Goal: Navigation & Orientation: Find specific page/section

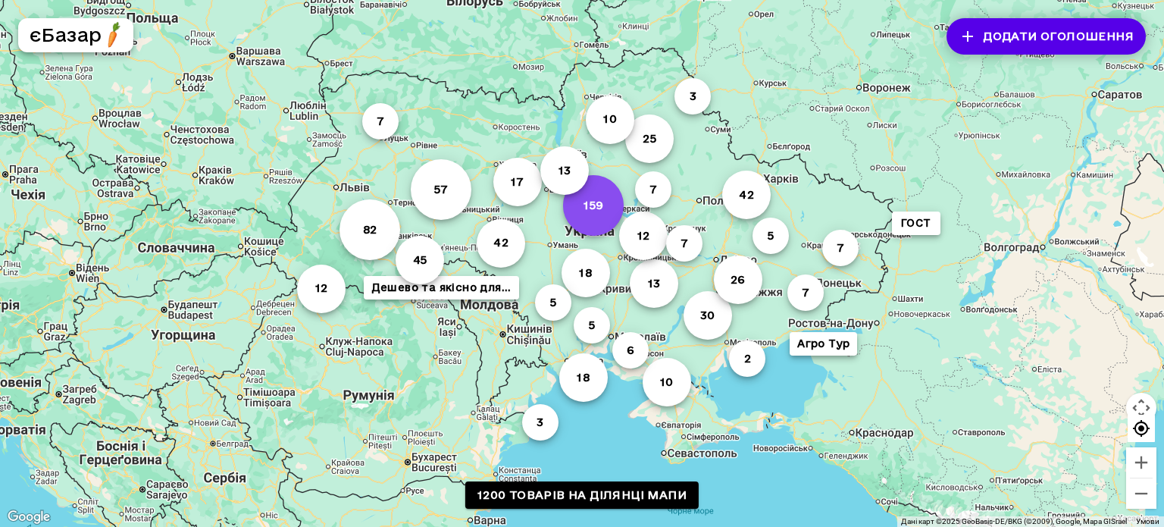
click at [602, 209] on button "159" at bounding box center [593, 205] width 61 height 61
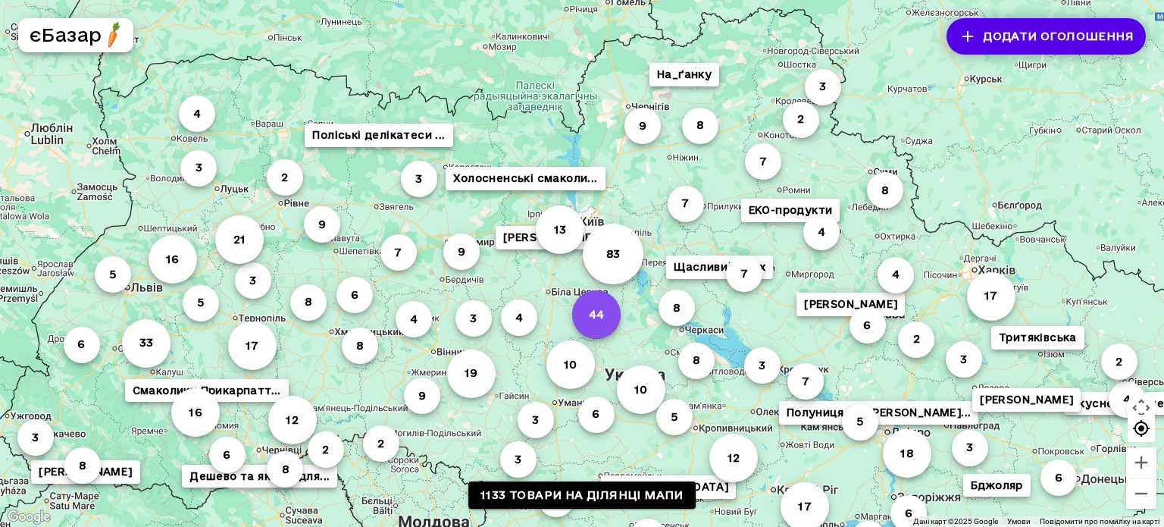
click at [604, 313] on button "44" at bounding box center [596, 313] width 48 height 48
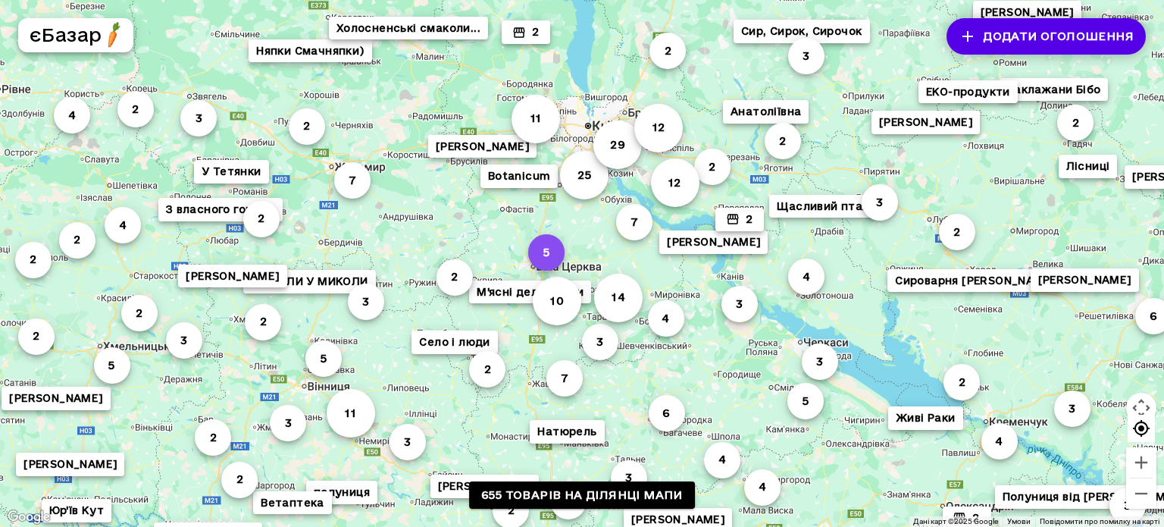
click at [549, 253] on button "5" at bounding box center [546, 252] width 36 height 36
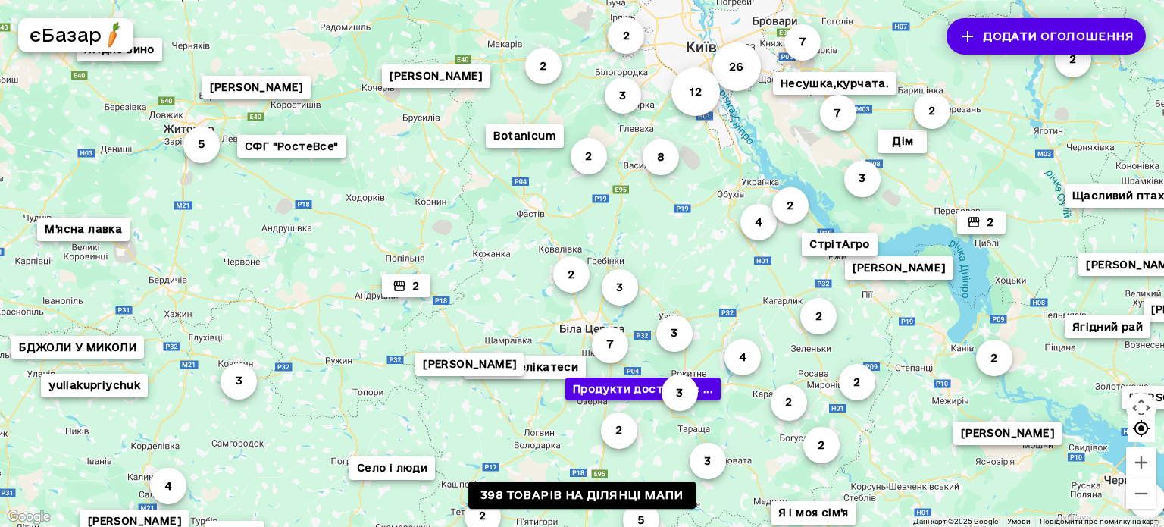
click at [621, 395] on button "Продукти доставка з ..." at bounding box center [642, 388] width 155 height 23
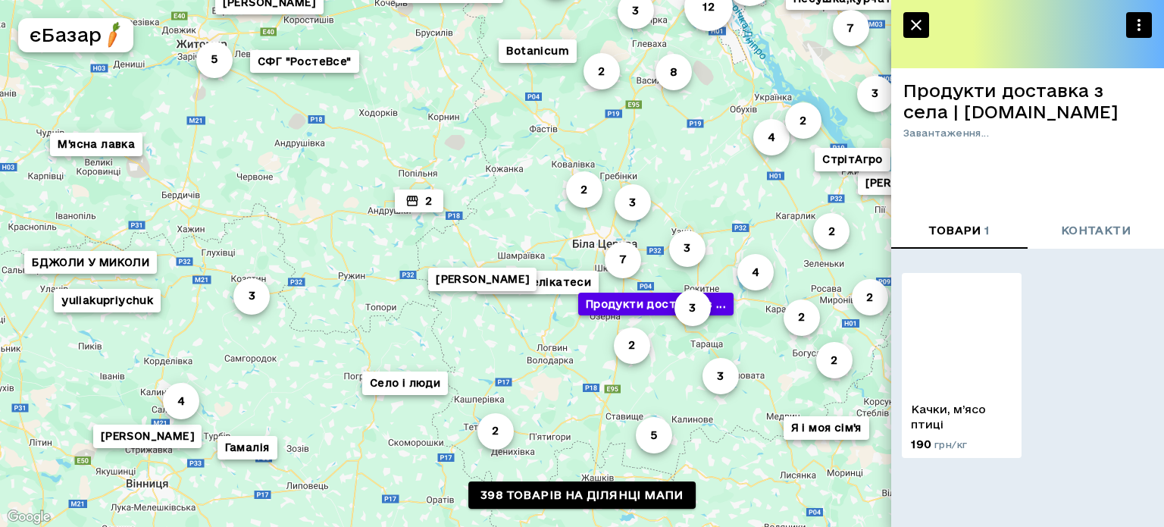
click at [621, 395] on div "4 5 2 5 2 8 2 4 26 7 2 7 4 Село і люди 2 7 2 12 3 3 Botanicum 3 2 2 2 [PERSON_N…" at bounding box center [1177, 506] width 1164 height 655
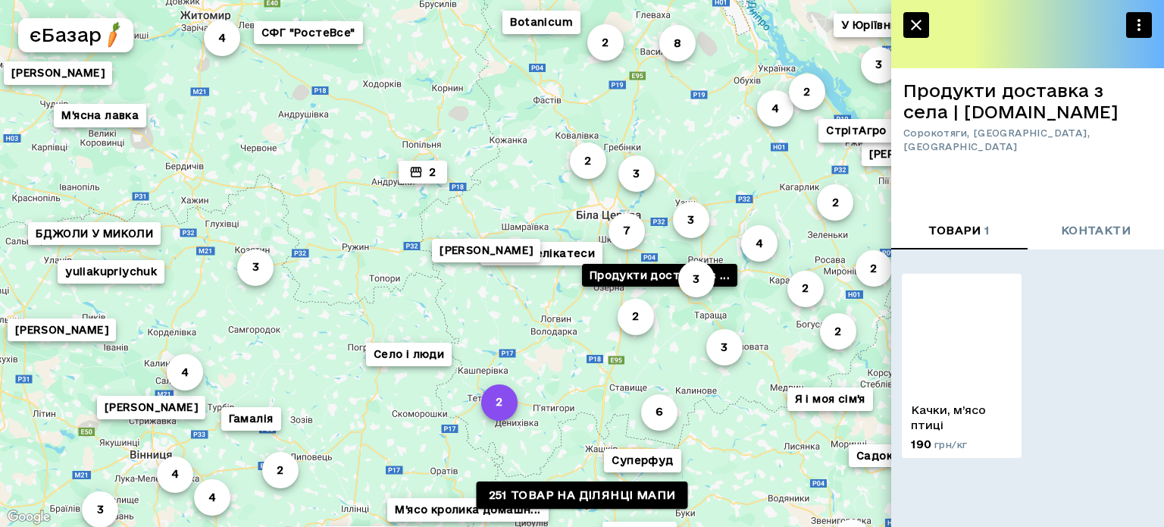
click at [505, 406] on button "2" at bounding box center [499, 401] width 36 height 36
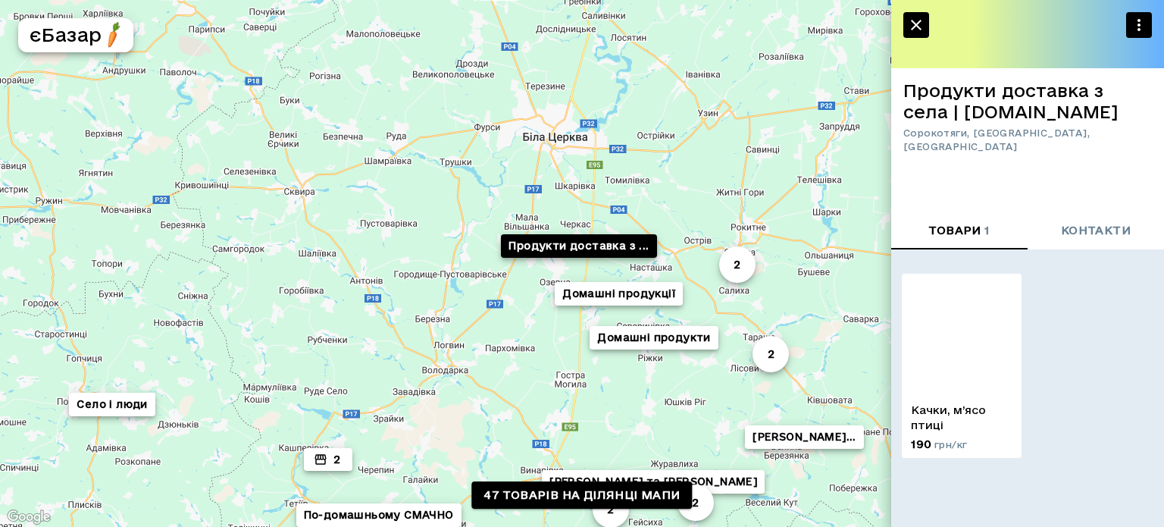
drag, startPoint x: 736, startPoint y: 162, endPoint x: 449, endPoint y: 384, distance: 362.4
click at [449, 384] on div "Комарово Містер вялений томат 2 Домашні продукти Сімейне господарство 2 Село і …" at bounding box center [582, 263] width 1164 height 527
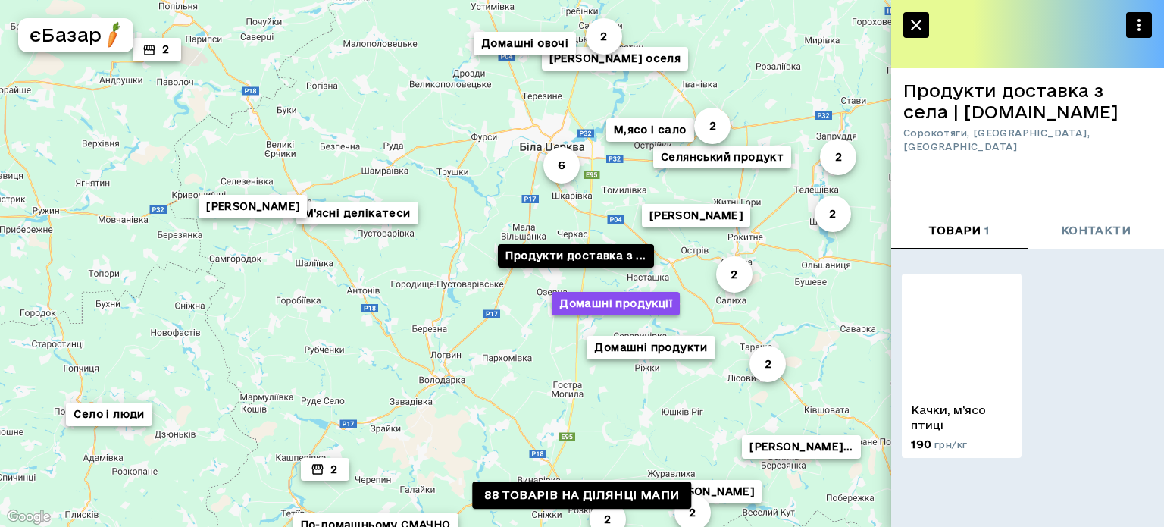
click at [586, 309] on button "Домашні продукції" at bounding box center [616, 303] width 128 height 23
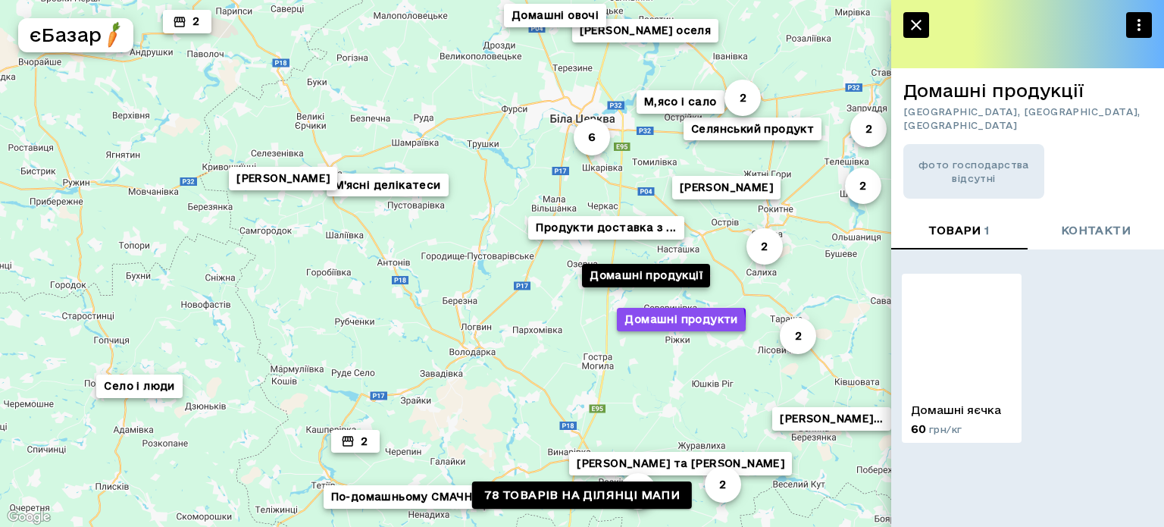
click at [668, 326] on button "Домашні продукти" at bounding box center [681, 319] width 128 height 23
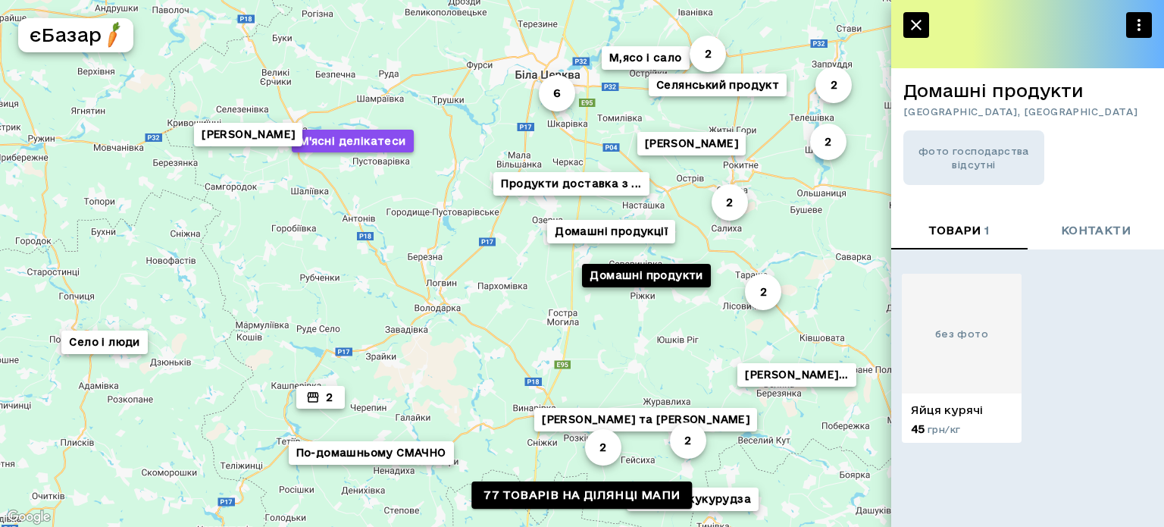
click at [378, 147] on button "М'ясні делікатеси" at bounding box center [353, 140] width 122 height 23
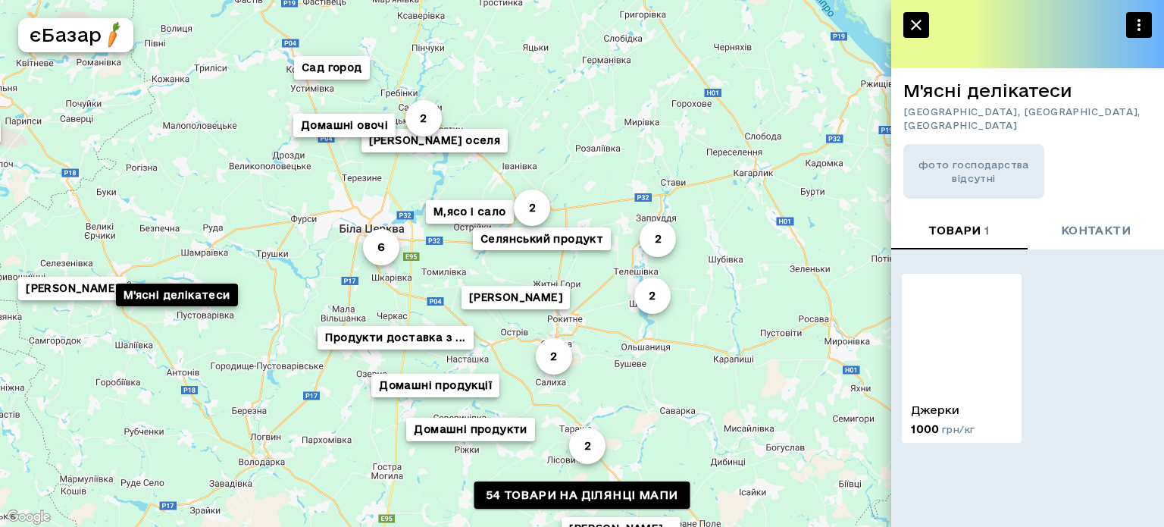
drag, startPoint x: 728, startPoint y: 378, endPoint x: 255, endPoint y: 401, distance: 474.1
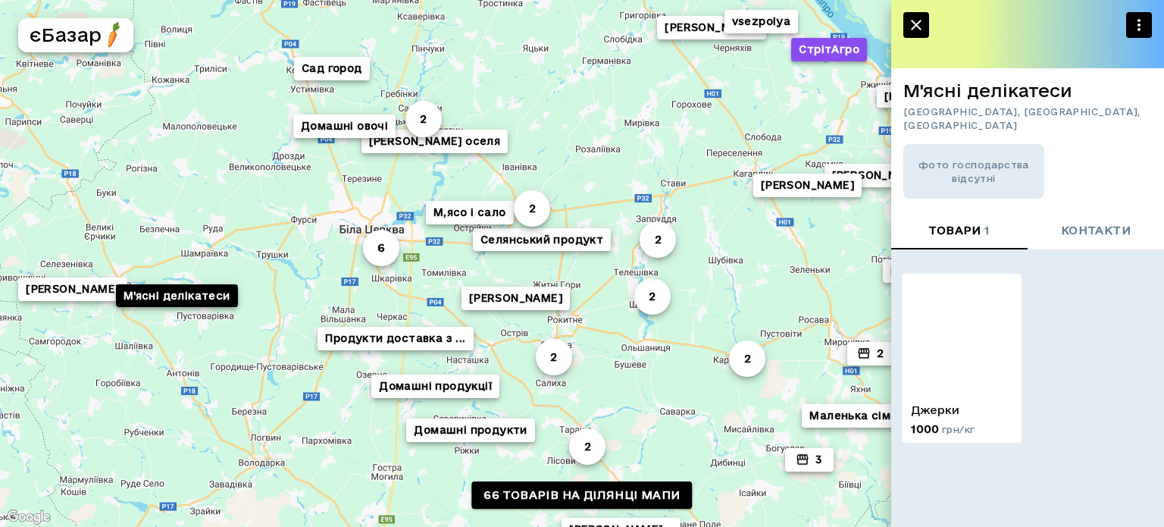
click at [846, 43] on button "СтрітАгро" at bounding box center [829, 49] width 76 height 23
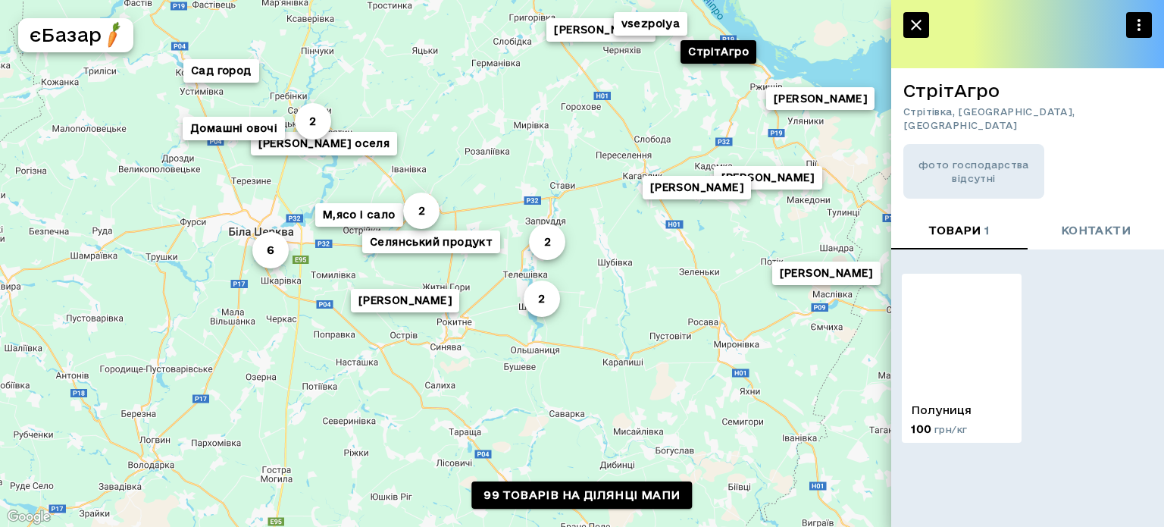
drag, startPoint x: 493, startPoint y: 331, endPoint x: 593, endPoint y: 106, distance: 246.0
click at [593, 106] on div "2 2 Сад город 4 [PERSON_NAME] 6 [PERSON_NAME] [PERSON_NAME] Домашні Смаколики 2…" at bounding box center [582, 263] width 1164 height 527
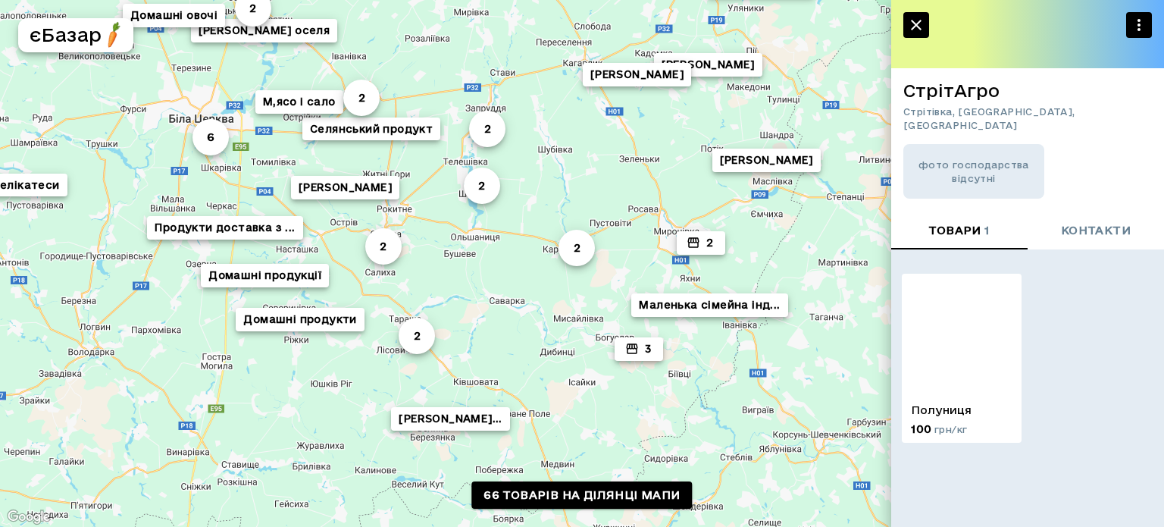
drag, startPoint x: 593, startPoint y: 106, endPoint x: 533, endPoint y: -5, distance: 126.4
click at [533, 0] on html "2 2 Домашні продукти Сад город 2 [PERSON_NAME] 3 6 [PERSON_NAME] [PERSON_NAME] …" at bounding box center [582, 263] width 1164 height 527
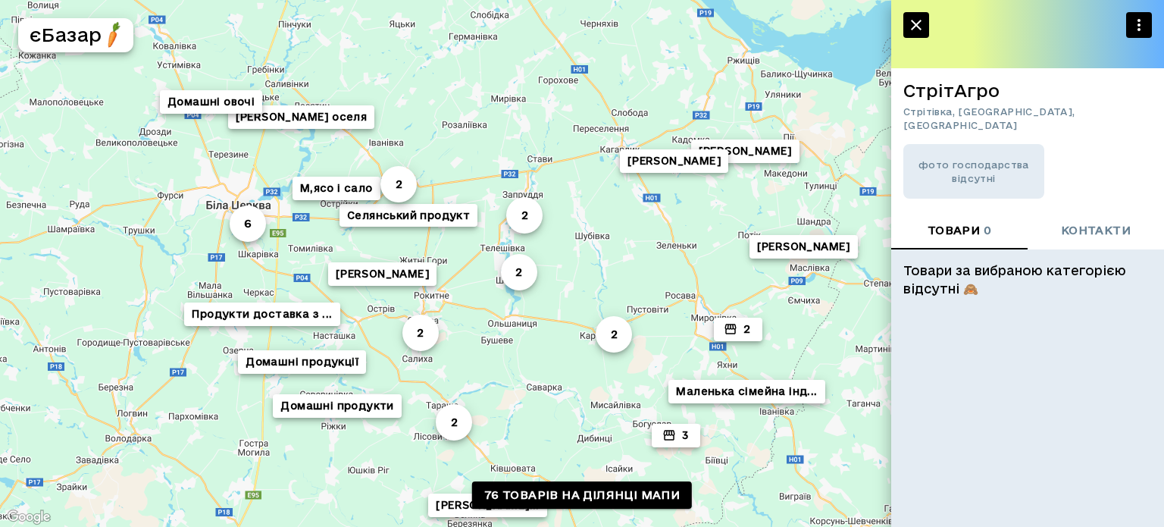
drag, startPoint x: 350, startPoint y: 171, endPoint x: 386, endPoint y: 260, distance: 95.8
click at [386, 260] on div "2 2 2 Домашні продукти 2 2 3 6 [PERSON_NAME] [PERSON_NAME] 2 [PERSON_NAME] осел…" at bounding box center [582, 263] width 1164 height 527
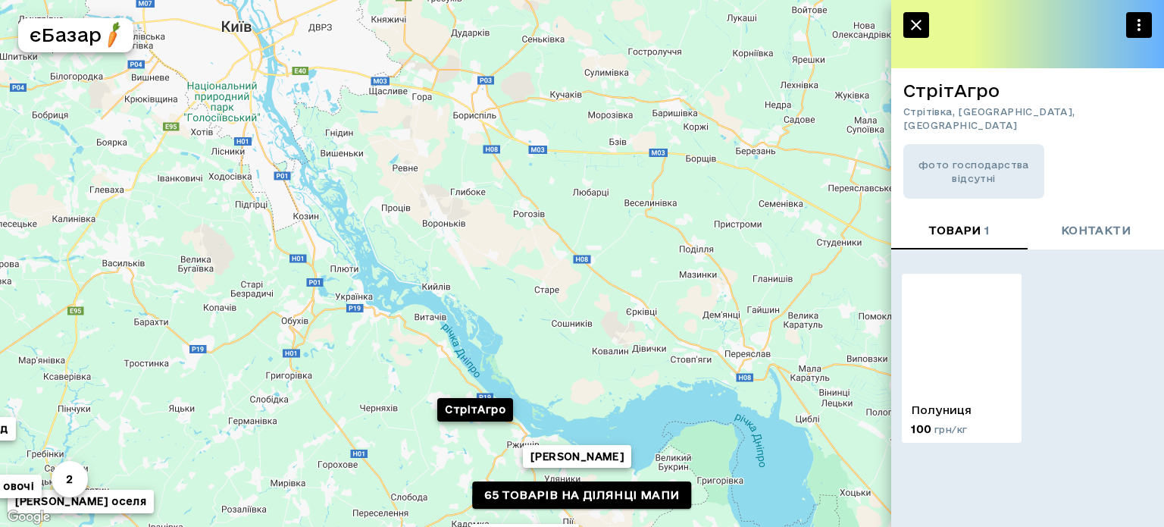
drag, startPoint x: 526, startPoint y: 169, endPoint x: 241, endPoint y: 562, distance: 485.6
click at [241, 526] on html "2 2 Домашні продукти Сад город 2 3 6 [PERSON_NAME] [PERSON_NAME] 2 [PERSON_NAME…" at bounding box center [582, 263] width 1164 height 527
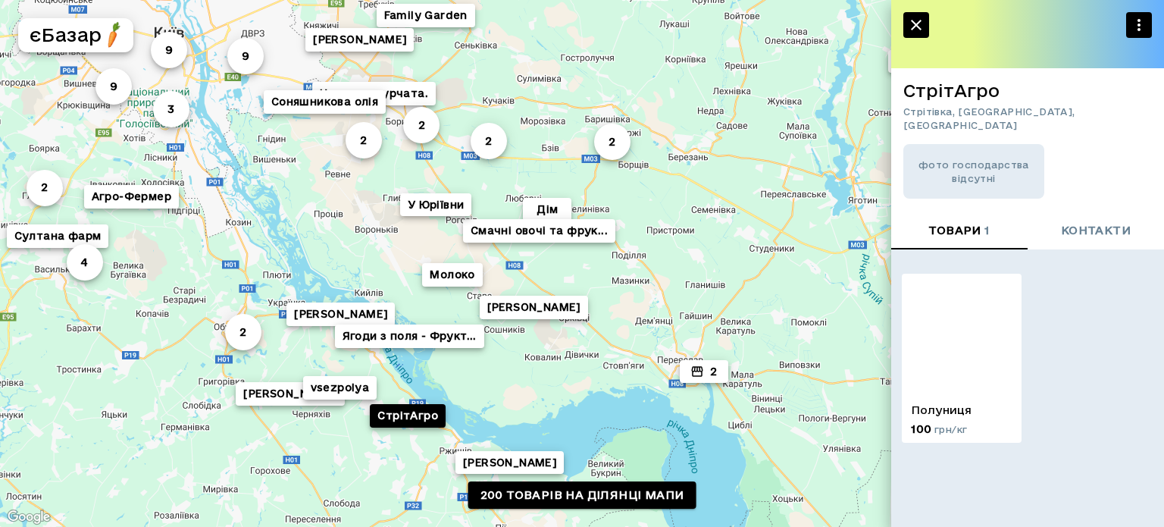
drag, startPoint x: 303, startPoint y: 500, endPoint x: 307, endPoint y: 479, distance: 21.6
click at [307, 479] on div "4 [PERSON_NAME] 9 2 9 3 [PERSON_NAME] 2 2 9 Family Garden 2 2 [PERSON_NAME] vse…" at bounding box center [582, 263] width 1164 height 527
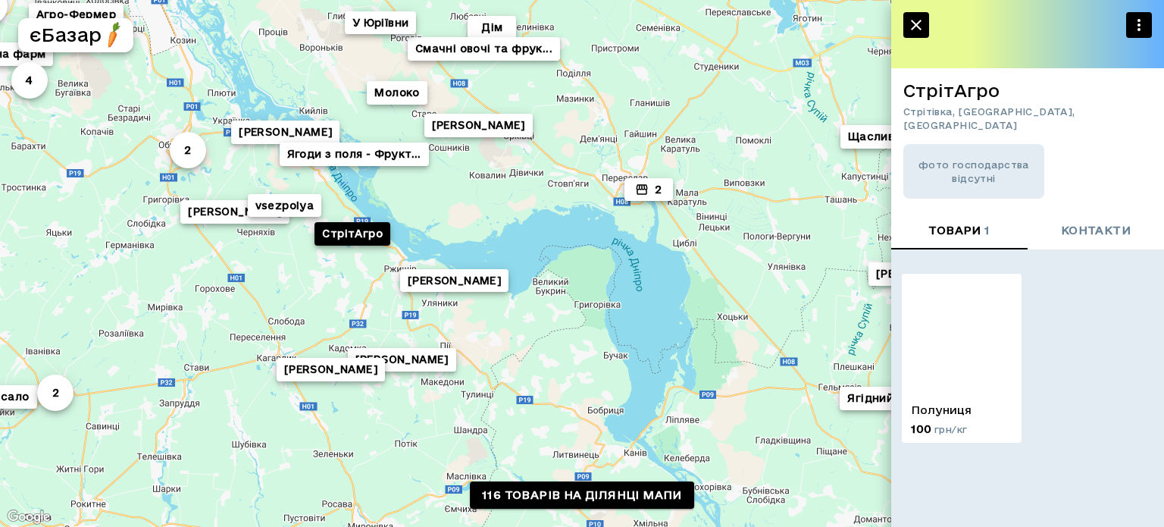
drag, startPoint x: 402, startPoint y: 439, endPoint x: 333, endPoint y: 301, distance: 154.2
click at [333, 301] on div "4 [PERSON_NAME] 2 4 [PERSON_NAME] 2 2 9 4 2 2 [PERSON_NAME] [PERSON_NAME] 2 Дім…" at bounding box center [582, 263] width 1164 height 527
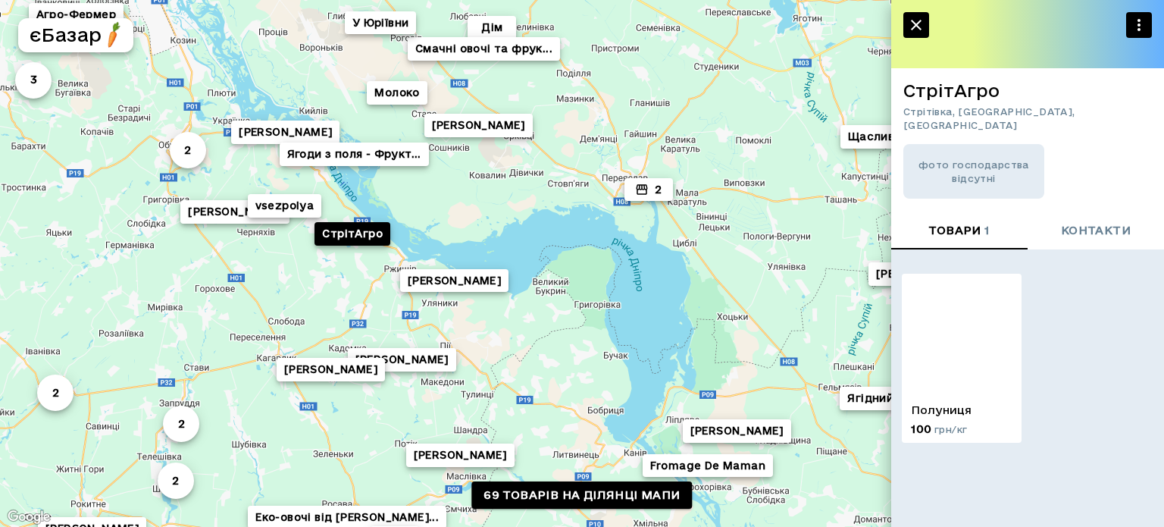
click at [389, 273] on div "2 2 3 [PERSON_NAME] [PERSON_NAME] 2 2 [PERSON_NAME] [PERSON_NAME] 2 Дім vsezpol…" at bounding box center [582, 263] width 1164 height 527
click at [451, 284] on button "[PERSON_NAME]" at bounding box center [454, 279] width 108 height 23
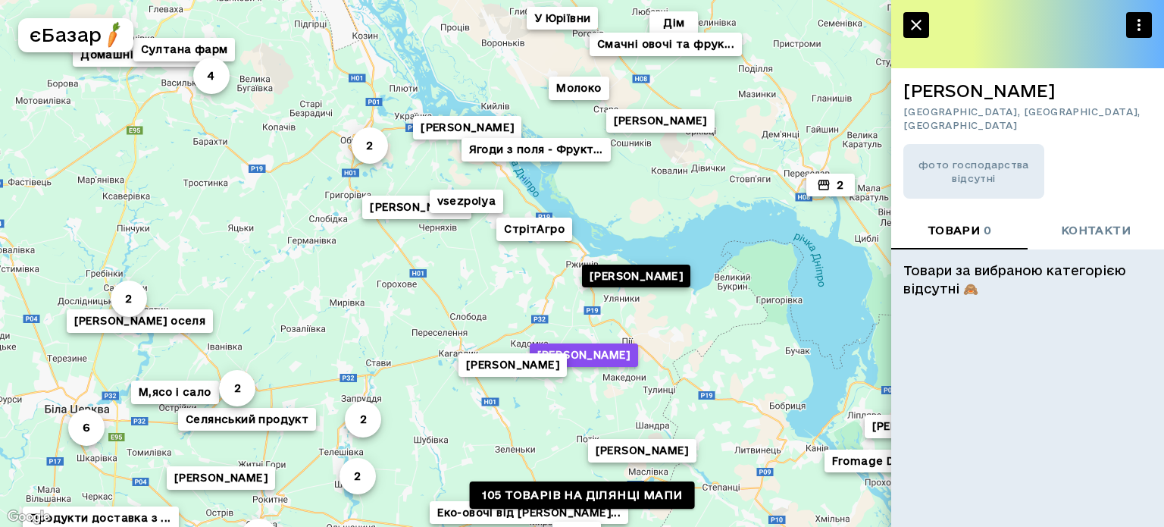
click at [601, 342] on button "[PERSON_NAME]" at bounding box center [584, 353] width 108 height 23
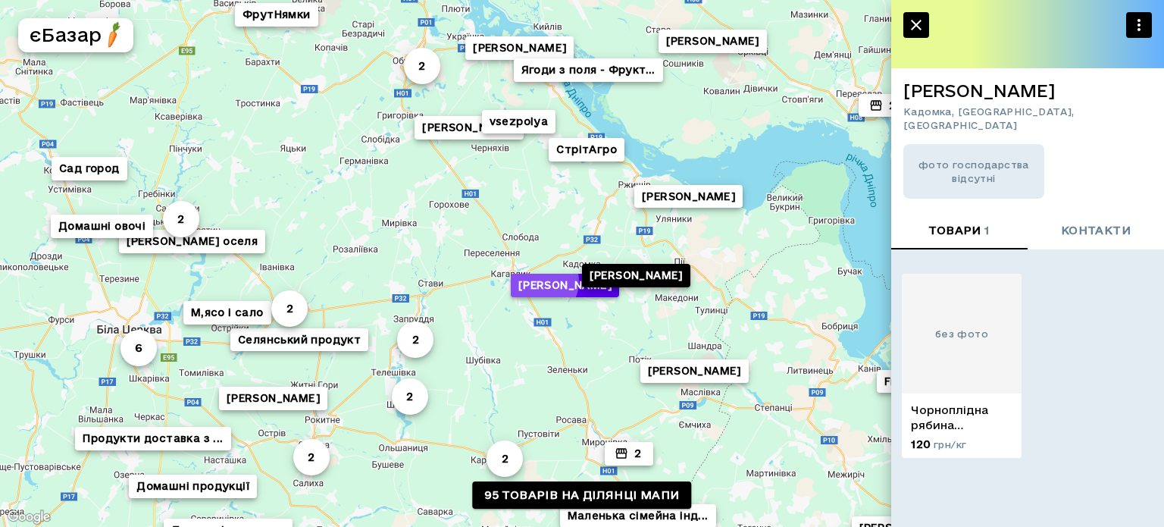
click at [538, 280] on button "[PERSON_NAME]" at bounding box center [565, 284] width 108 height 23
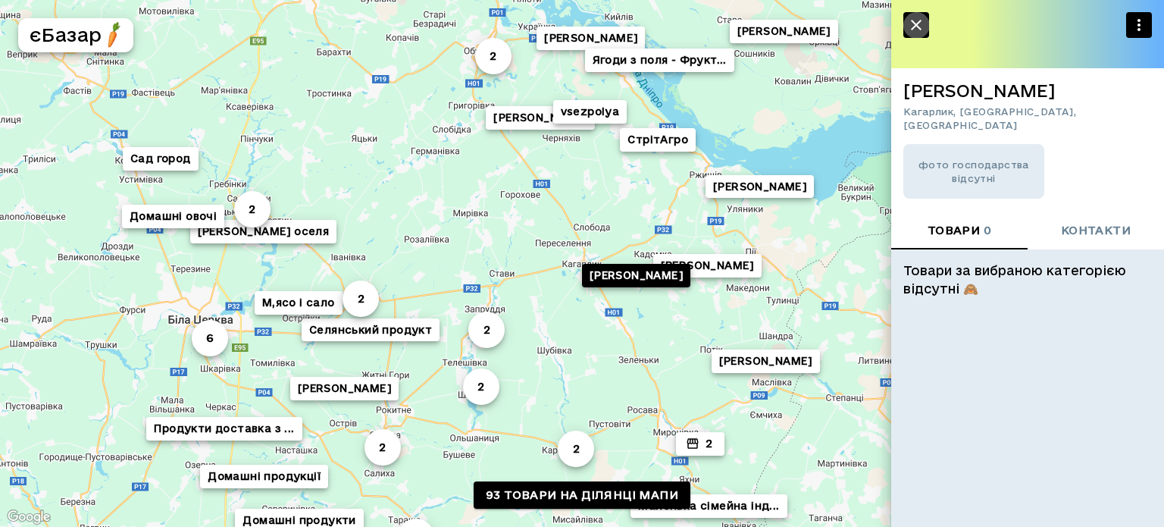
click at [918, 30] on icon "button" at bounding box center [916, 25] width 18 height 18
